Goal: Understand process/instructions

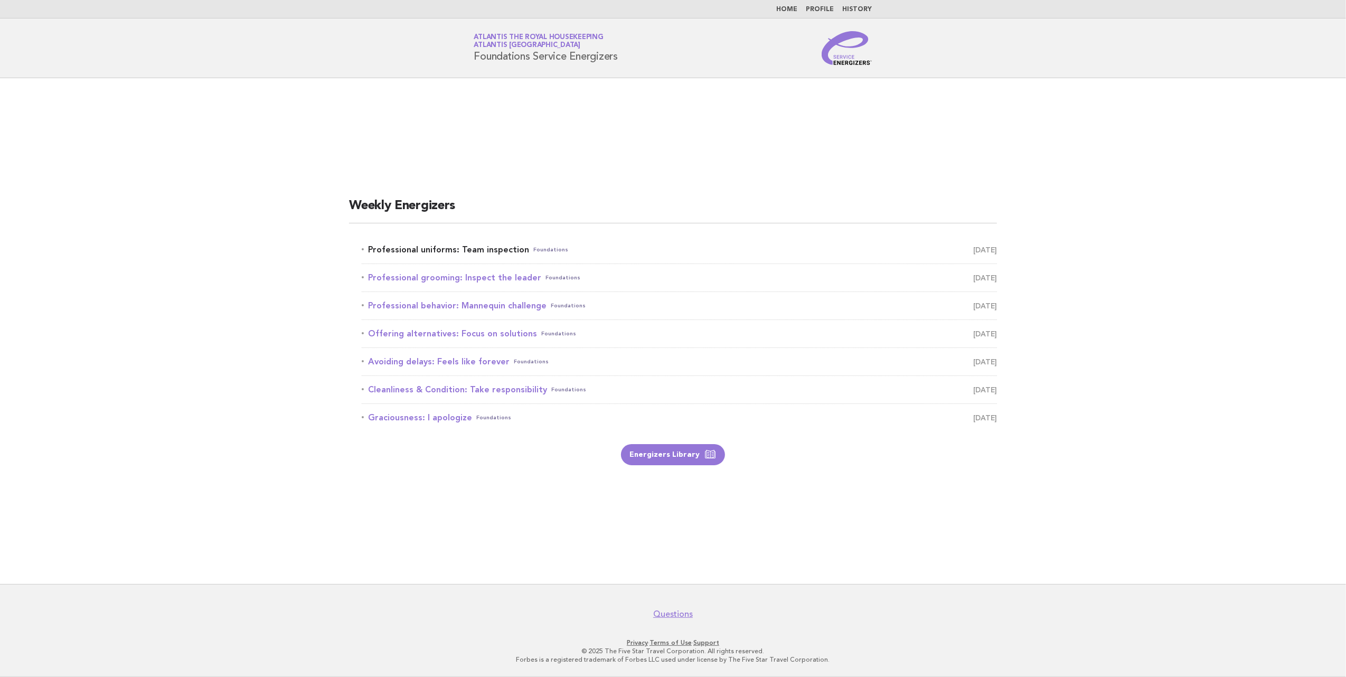
click at [471, 248] on link "Professional uniforms: Team inspection Foundations September 3" at bounding box center [679, 249] width 635 height 15
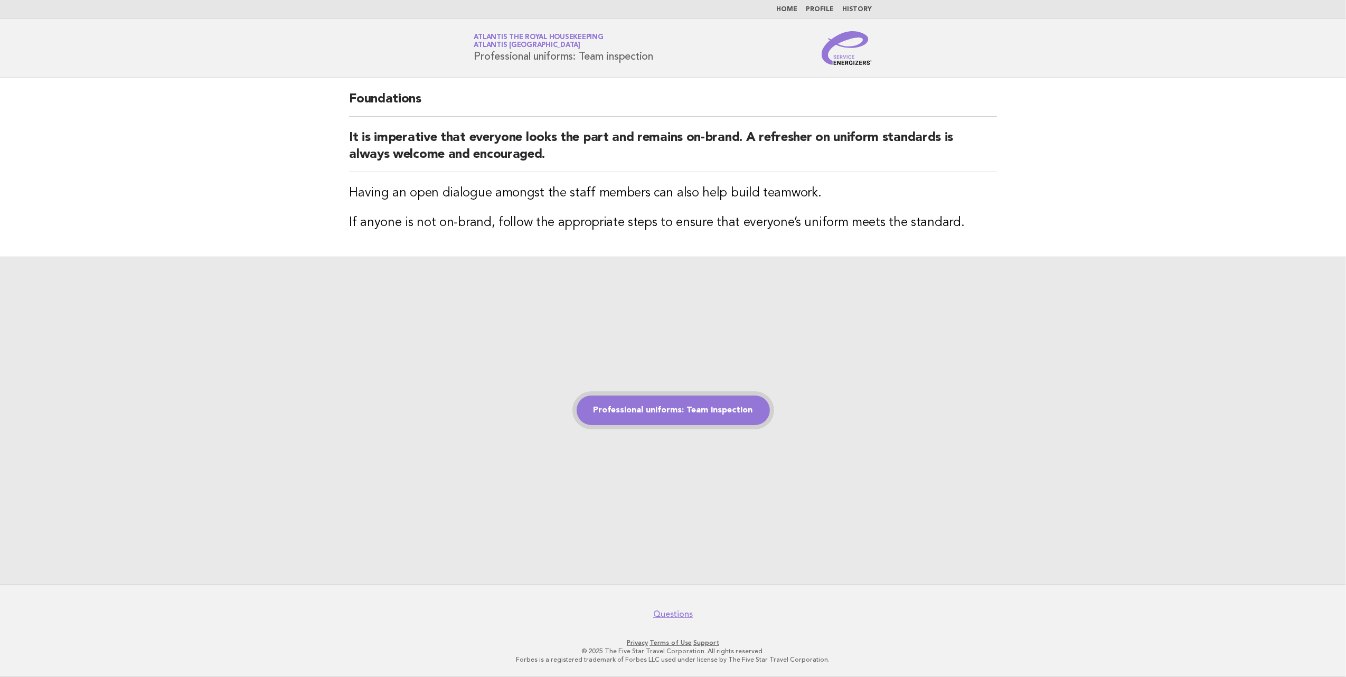
click at [678, 409] on link "Professional uniforms: Team inspection" at bounding box center [673, 411] width 193 height 30
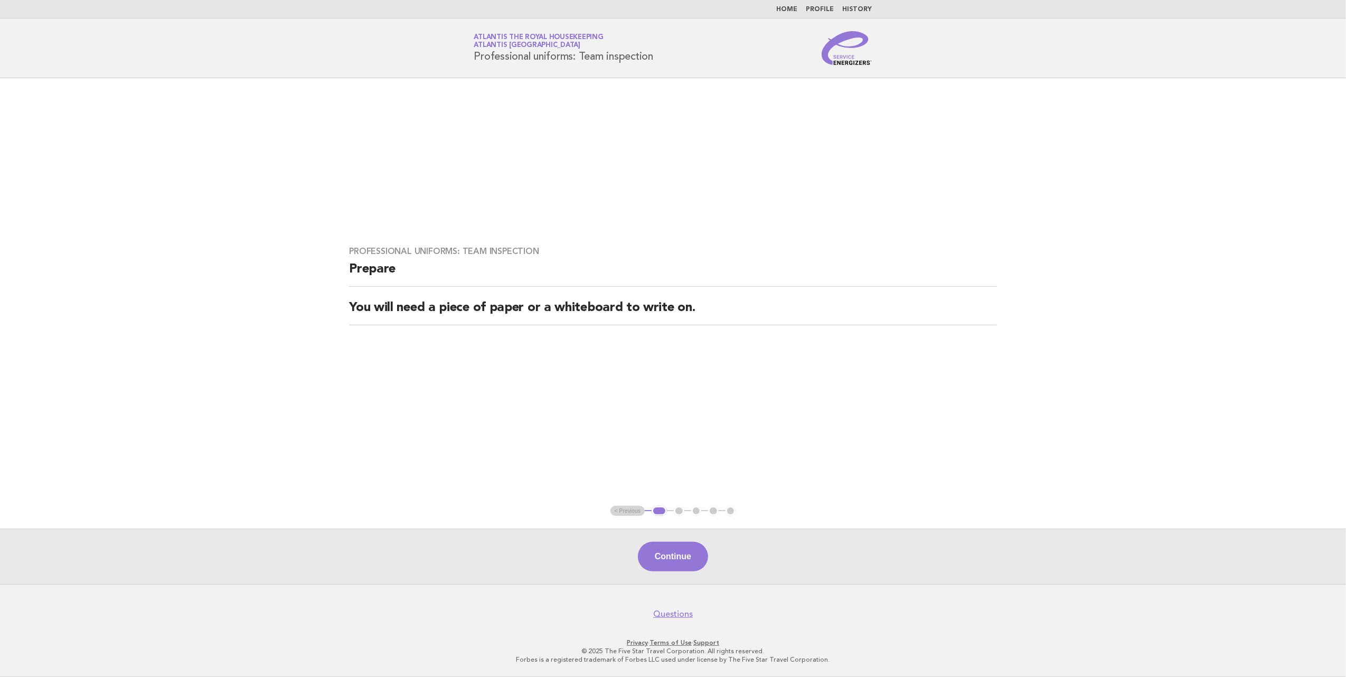
click at [691, 566] on button "Continue" at bounding box center [673, 557] width 70 height 30
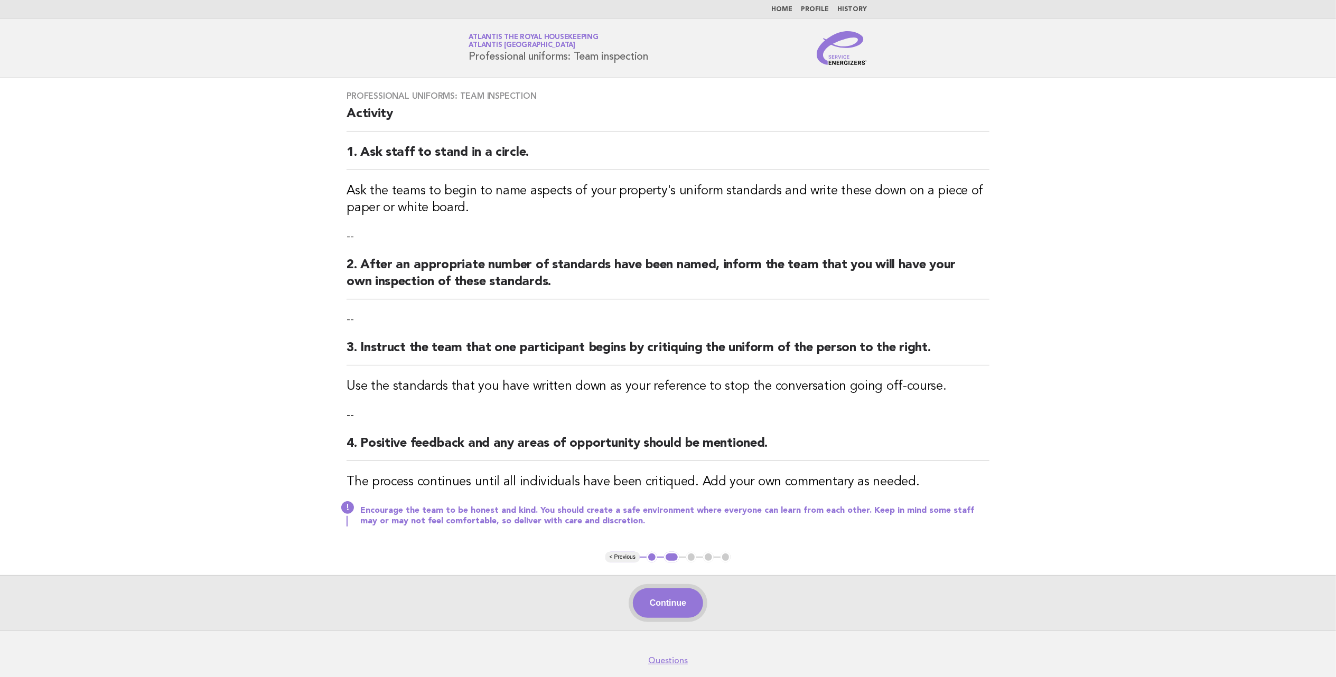
click at [662, 607] on button "Continue" at bounding box center [668, 603] width 70 height 30
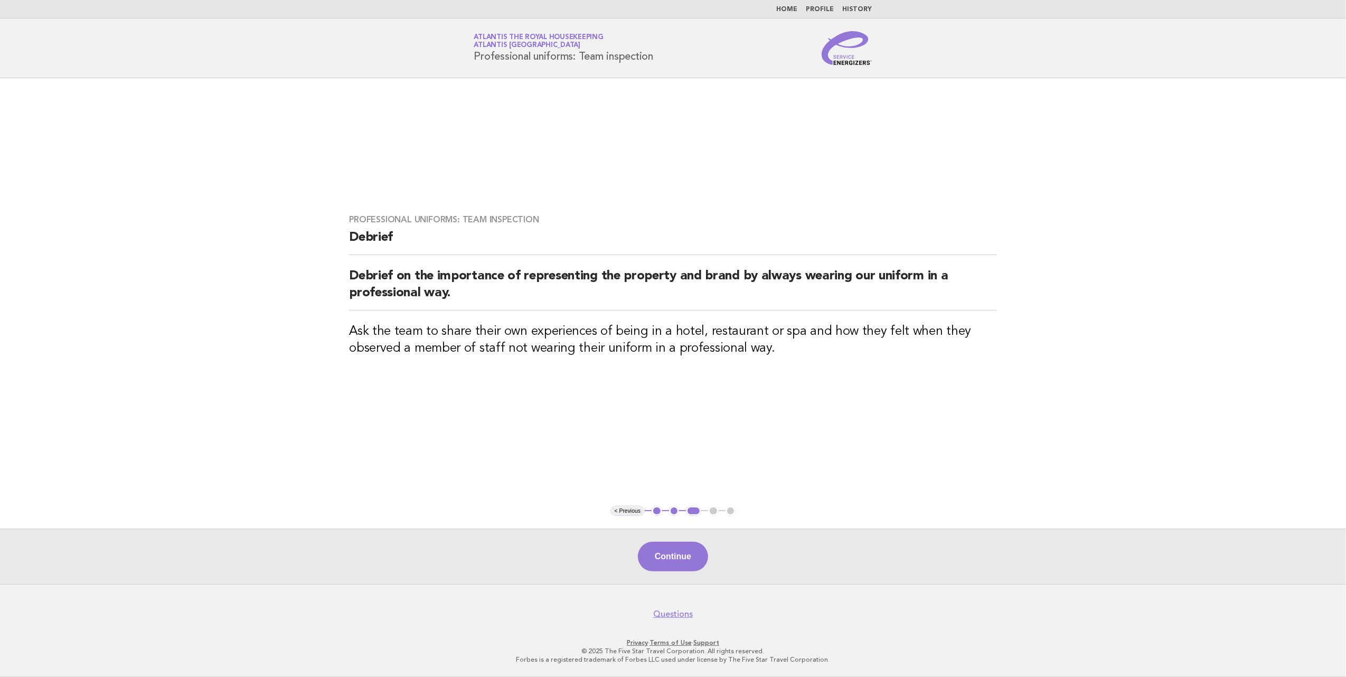
click at [690, 561] on button "Continue" at bounding box center [673, 557] width 70 height 30
